Goal: Navigation & Orientation: Find specific page/section

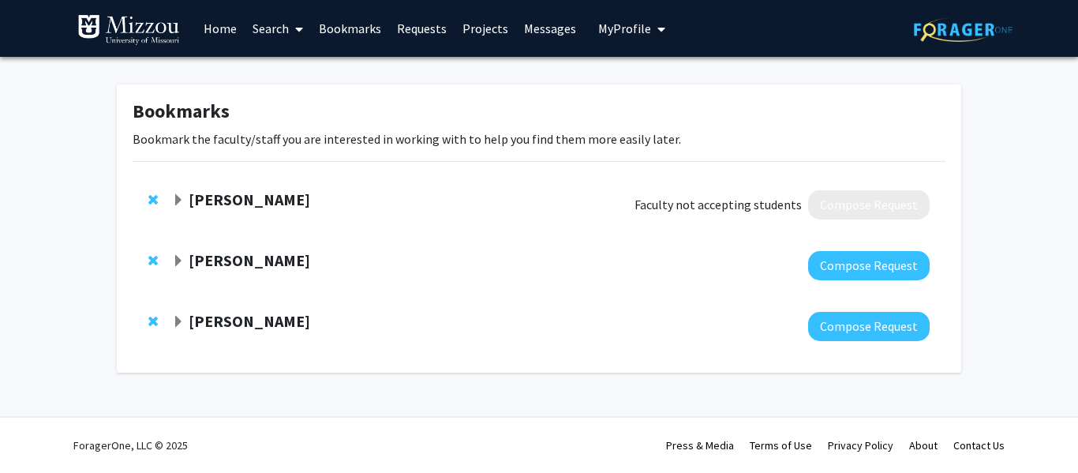
click at [255, 204] on strong "[PERSON_NAME]" at bounding box center [250, 199] width 122 height 20
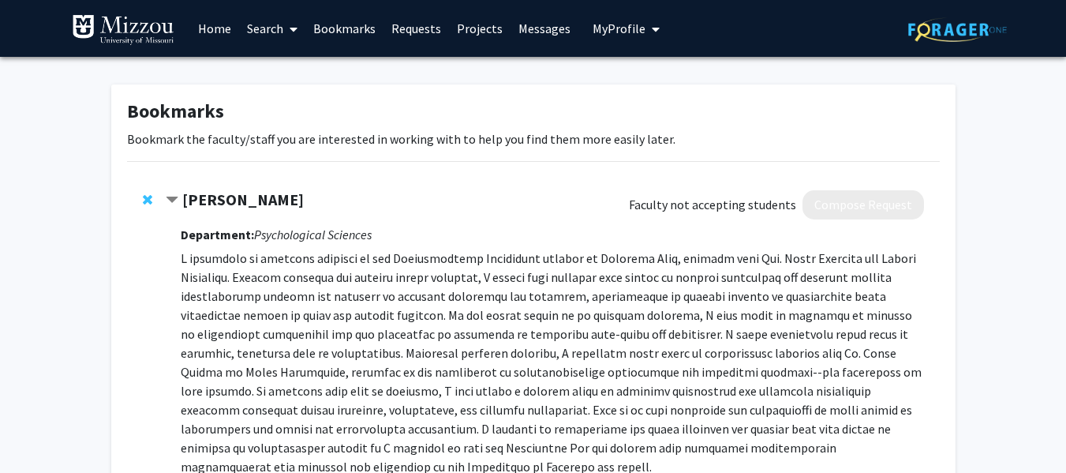
click at [255, 204] on strong "[PERSON_NAME]" at bounding box center [243, 199] width 122 height 20
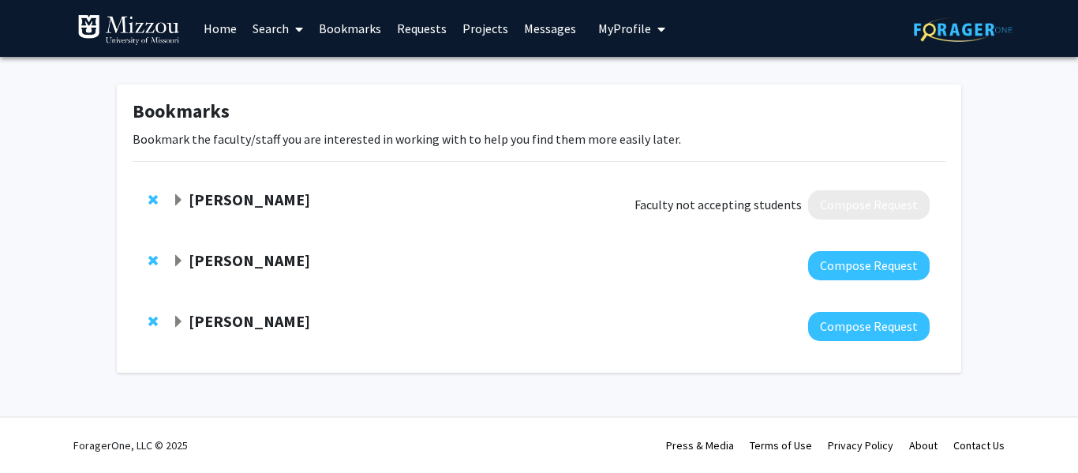
click at [235, 32] on link "Home" at bounding box center [220, 28] width 49 height 55
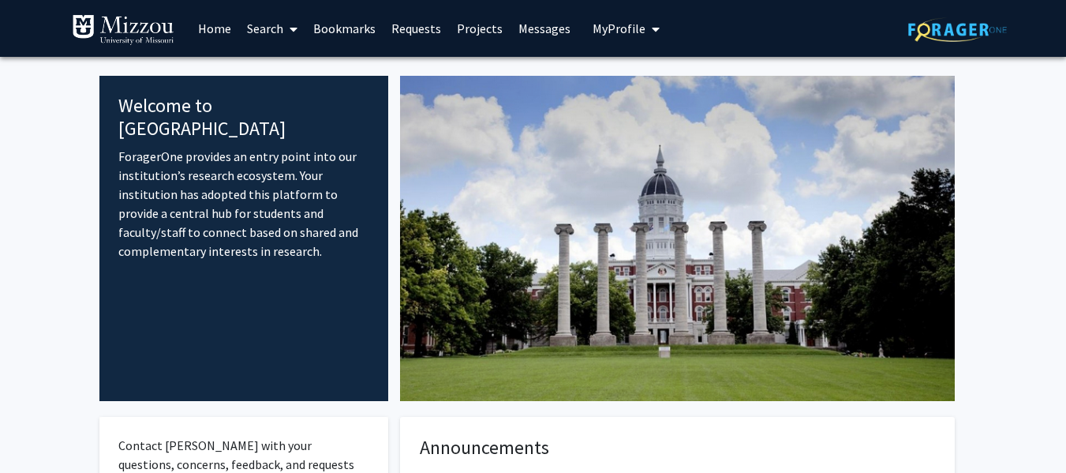
click at [423, 30] on link "Requests" at bounding box center [415, 28] width 65 height 55
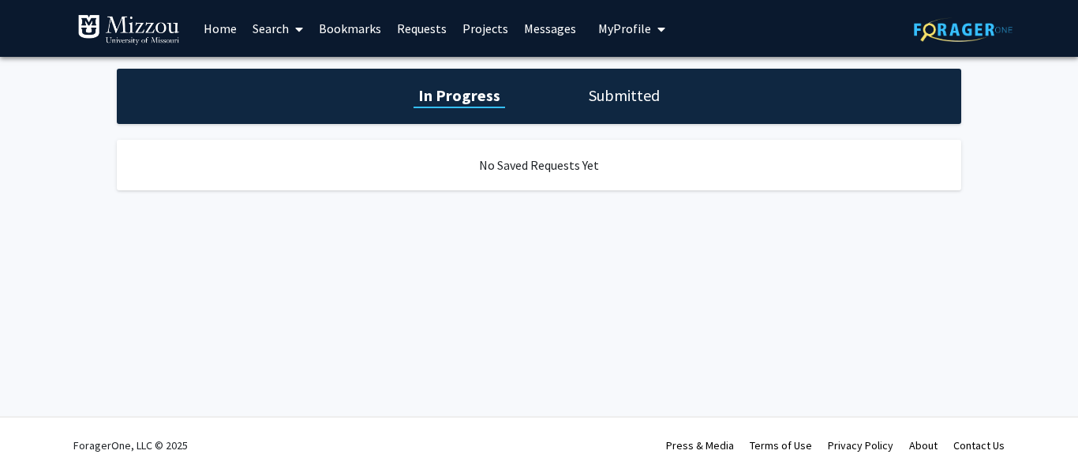
click at [476, 22] on link "Projects" at bounding box center [485, 28] width 62 height 55
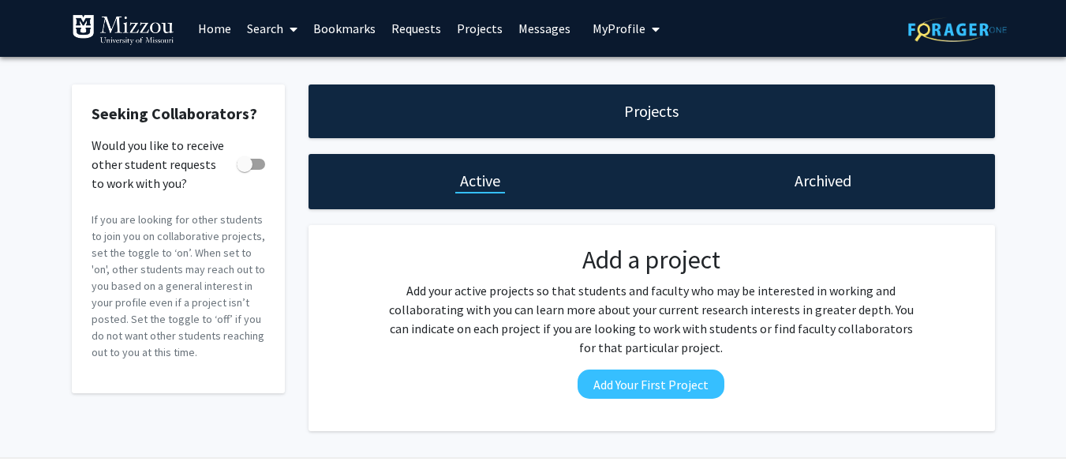
click at [555, 26] on link "Messages" at bounding box center [544, 28] width 68 height 55
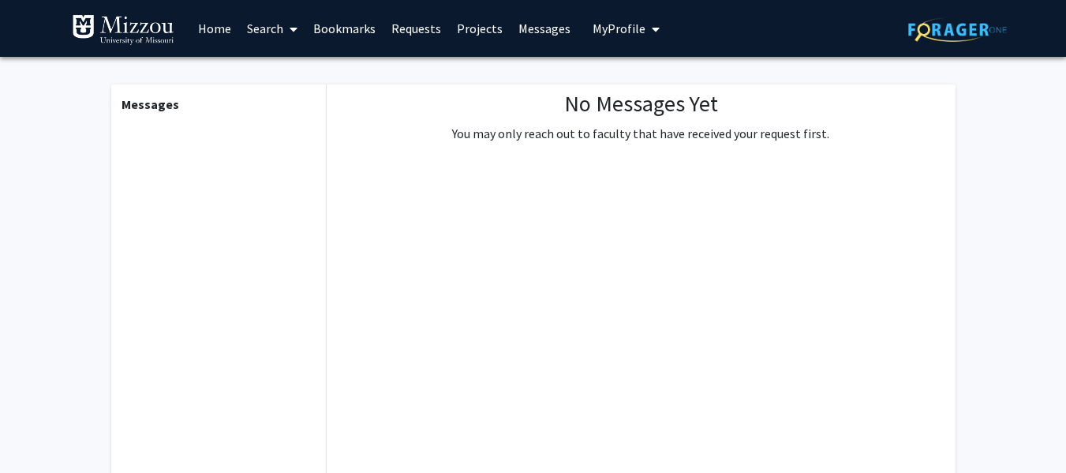
click at [458, 23] on link "Projects" at bounding box center [480, 28] width 62 height 55
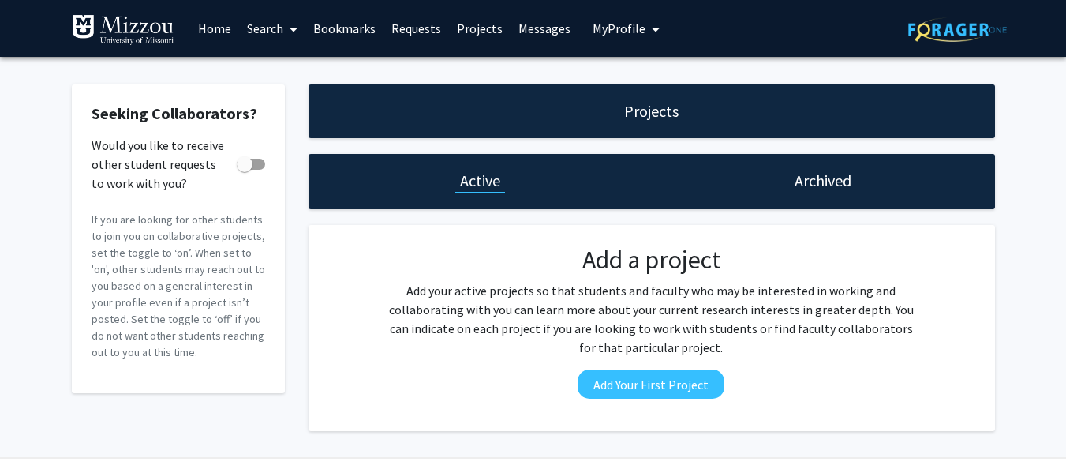
click at [654, 26] on button "My Profile" at bounding box center [626, 28] width 77 height 57
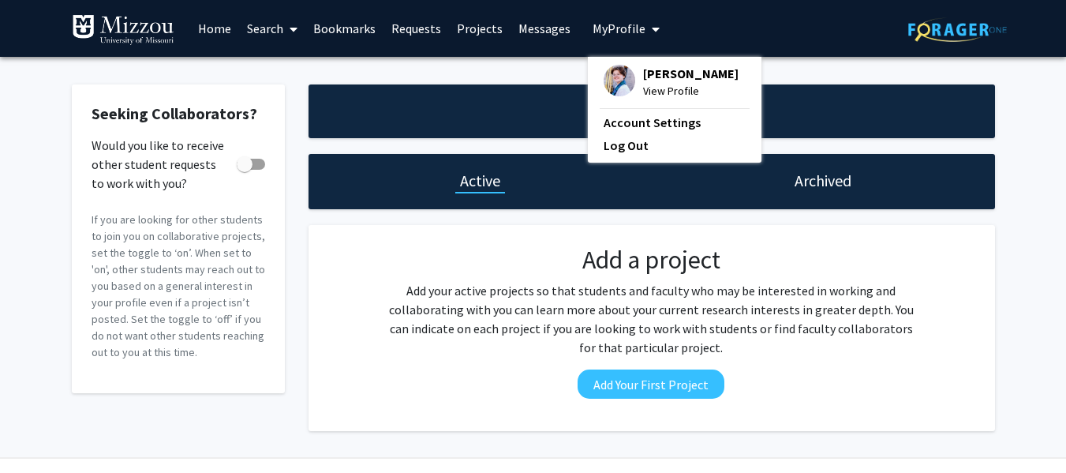
click at [377, 19] on link "Bookmarks" at bounding box center [344, 28] width 78 height 55
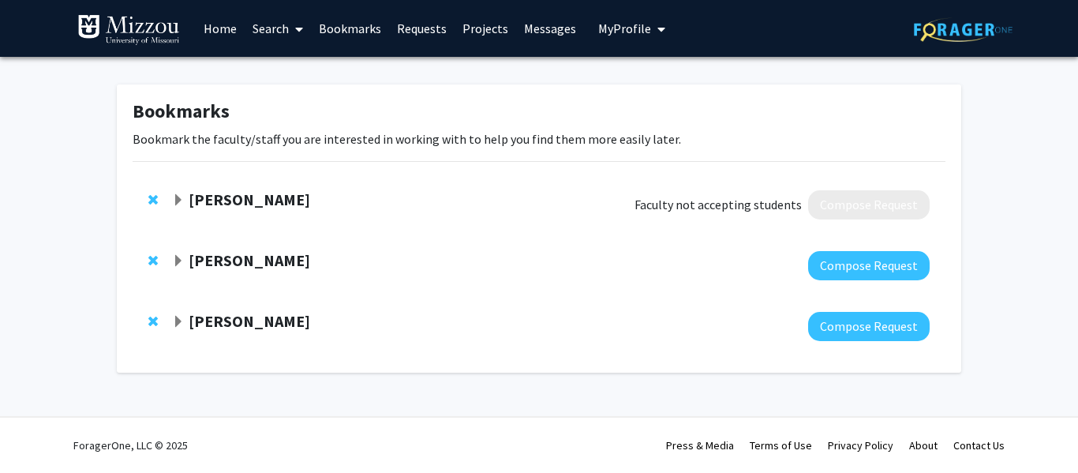
click at [712, 215] on div "Faculty not accepting students Compose Request" at bounding box center [781, 204] width 295 height 29
click at [410, 275] on div at bounding box center [550, 265] width 757 height 29
click at [260, 256] on strong "[PERSON_NAME]" at bounding box center [250, 260] width 122 height 20
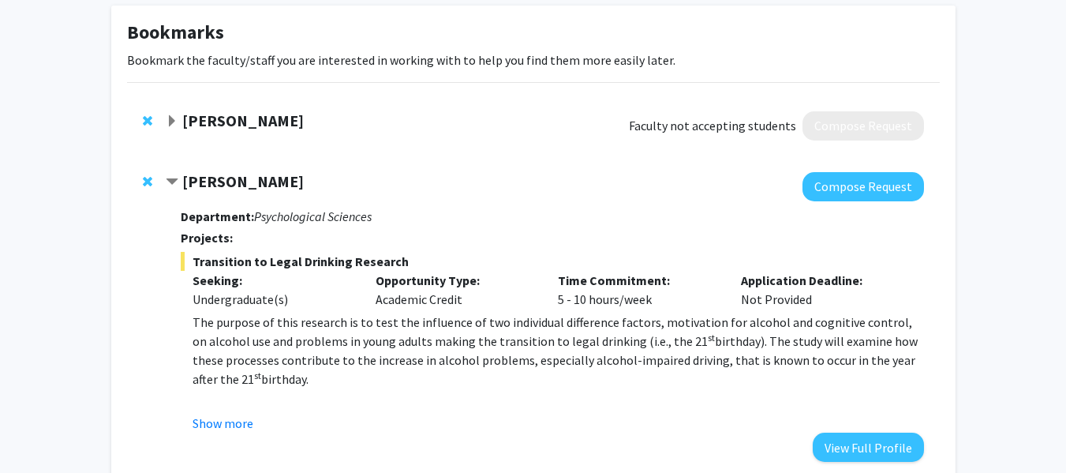
scroll to position [80, 0]
